Goal: Find specific page/section: Find specific page/section

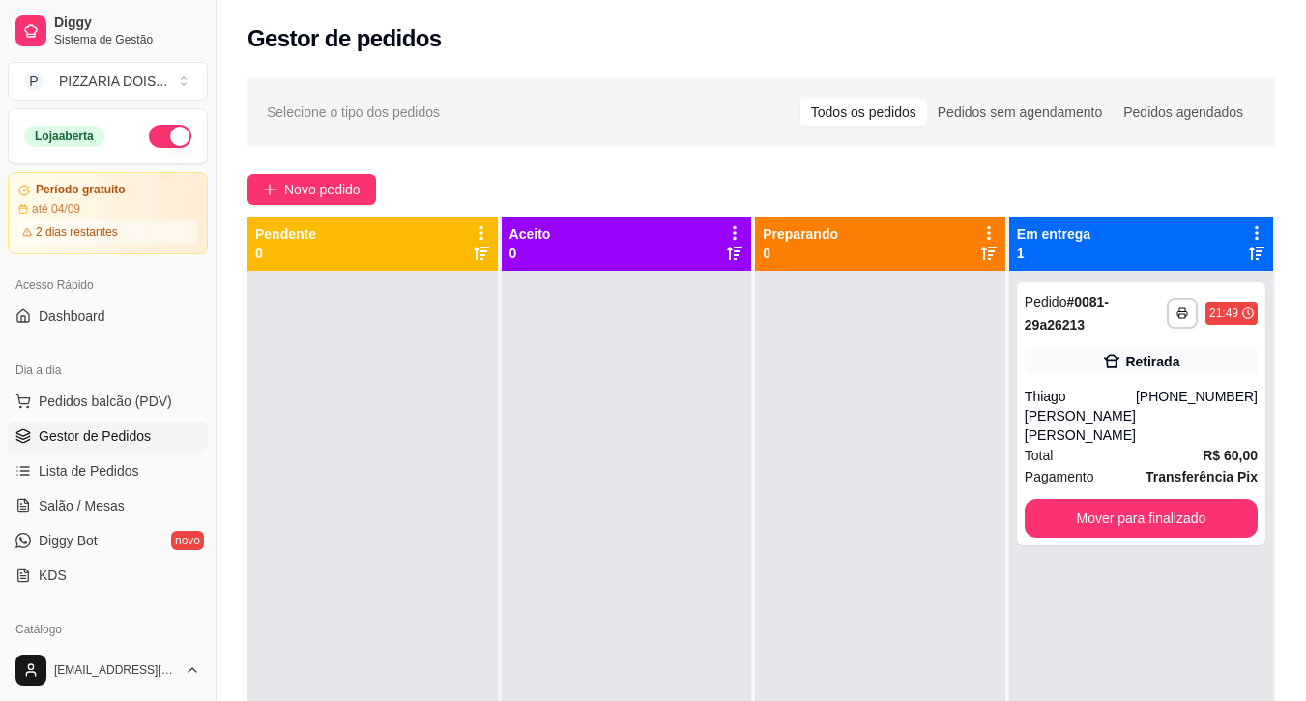
scroll to position [290, 0]
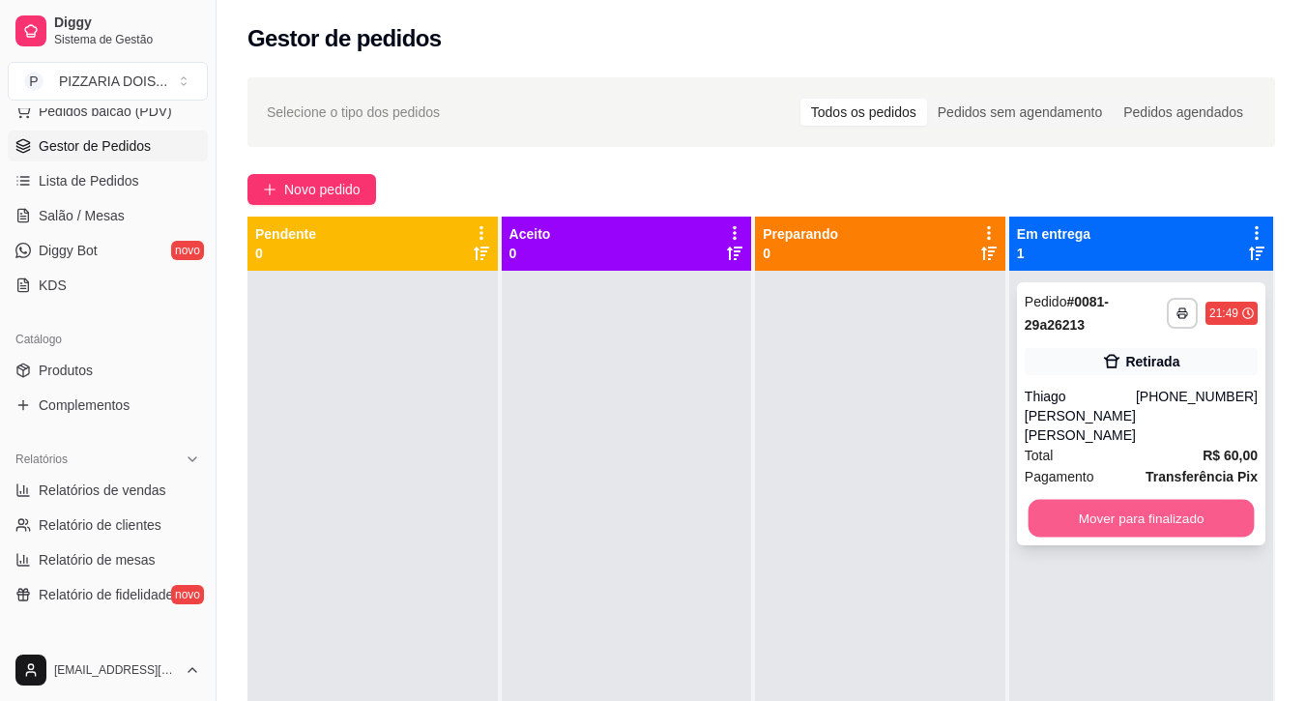
click at [1143, 538] on button "Mover para finalizado" at bounding box center [1141, 519] width 226 height 38
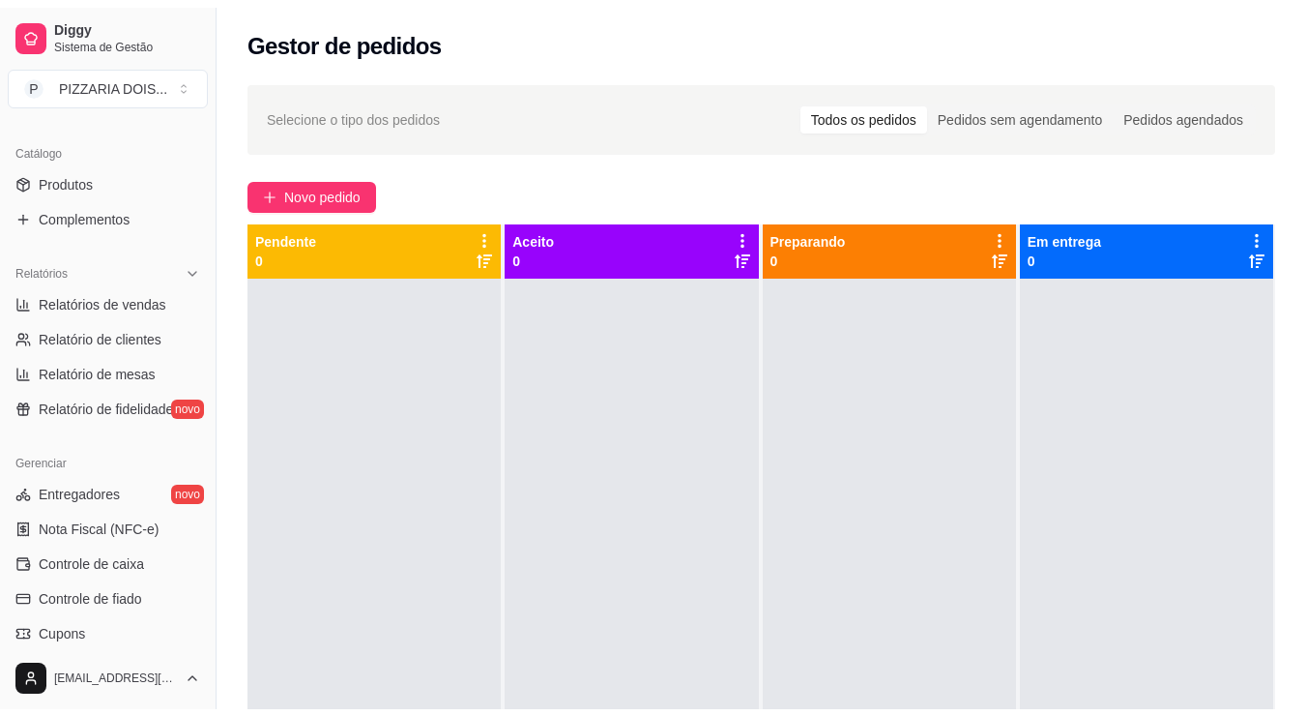
scroll to position [580, 0]
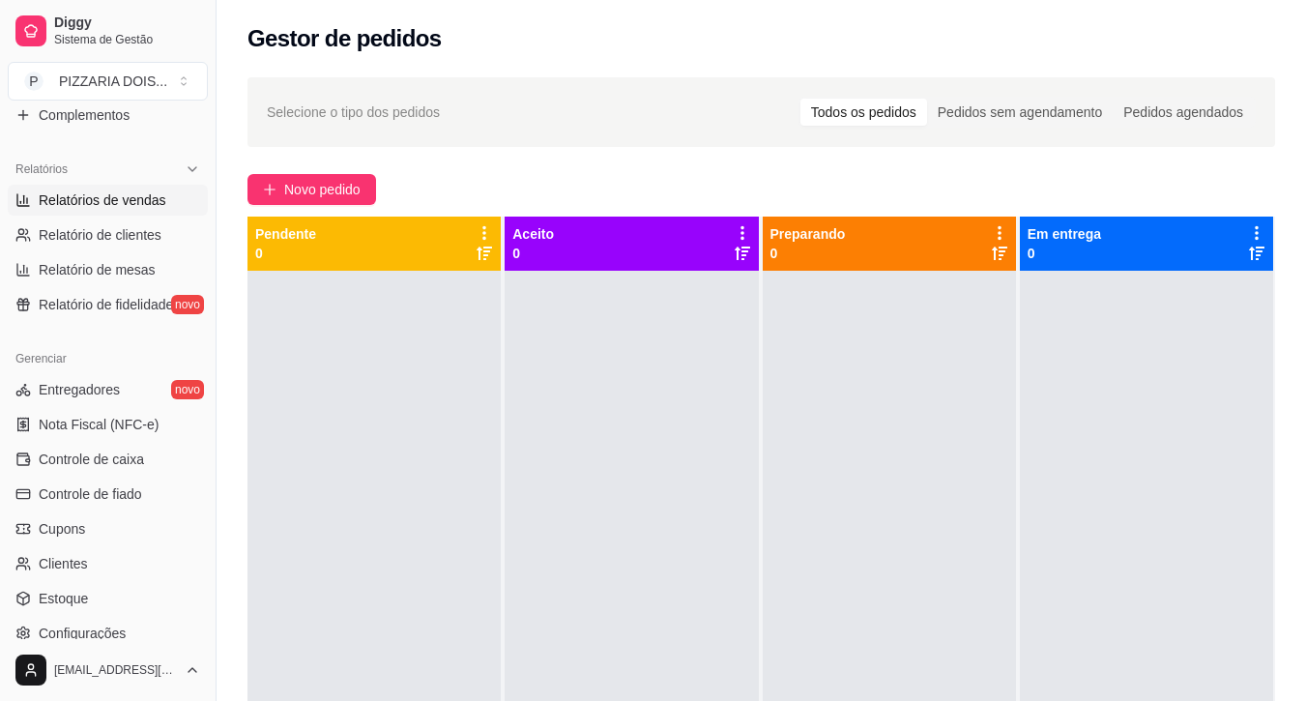
click at [105, 210] on span "Relatórios de vendas" at bounding box center [103, 200] width 128 height 19
select select "ALL"
select select "0"
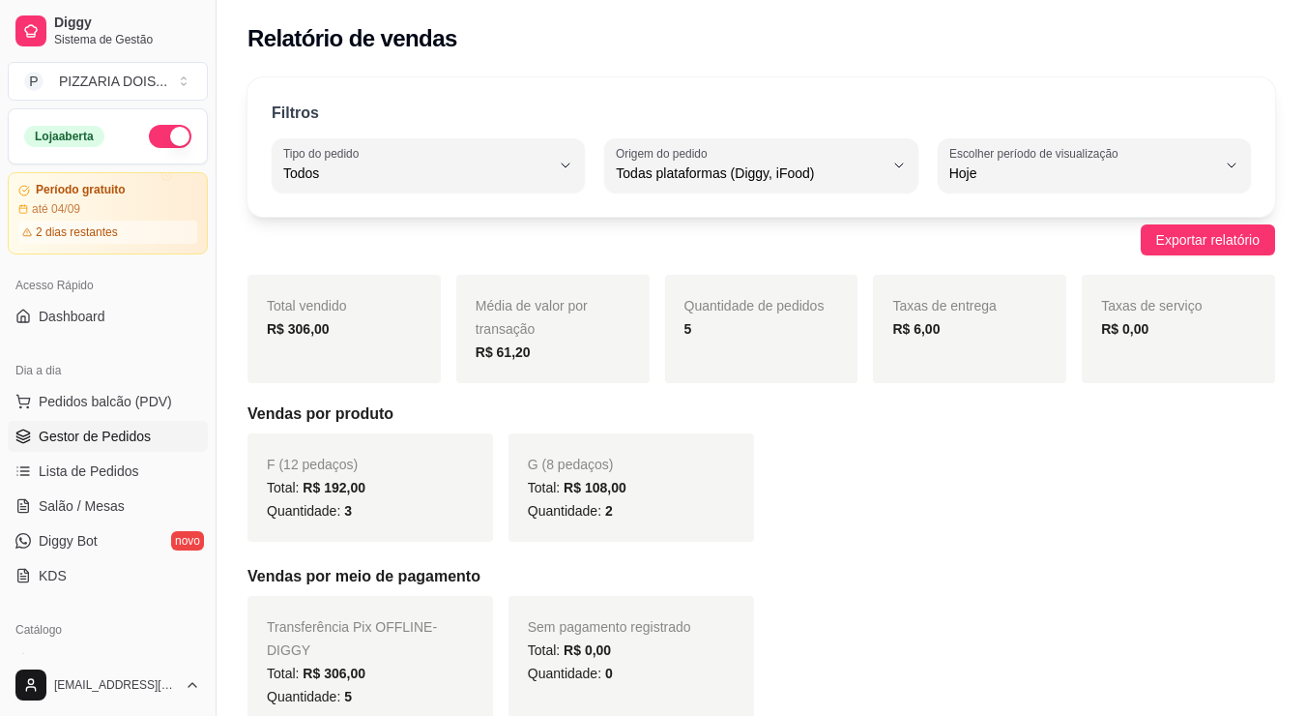
click at [151, 446] on span "Gestor de Pedidos" at bounding box center [95, 435] width 112 height 19
